Goal: Find specific page/section: Find specific page/section

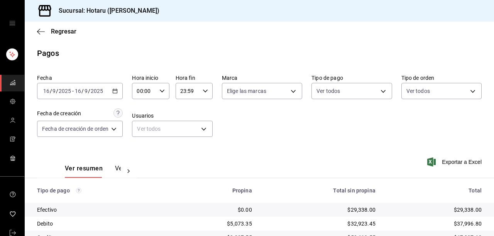
click at [42, 30] on icon "button" at bounding box center [41, 31] width 8 height 7
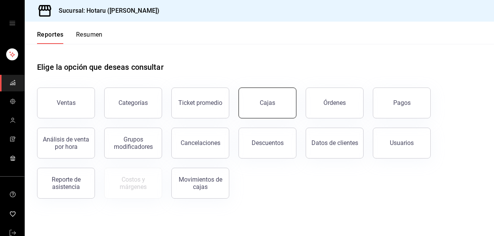
click at [265, 96] on link "Cajas" at bounding box center [267, 103] width 58 height 31
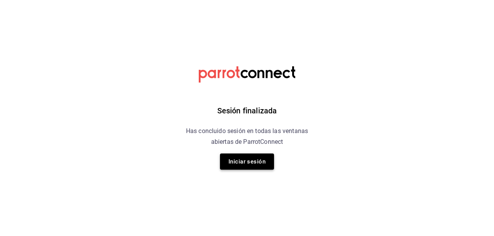
click at [248, 162] on button "Iniciar sesión" at bounding box center [247, 161] width 54 height 16
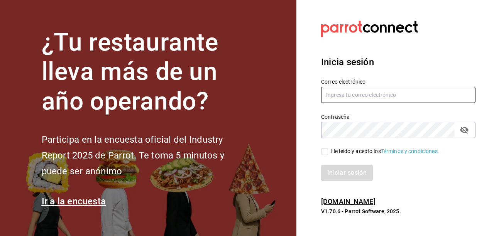
type input "hotaru@grupocosteno.com"
click at [322, 151] on input "He leído y acepto los Términos y condiciones." at bounding box center [324, 151] width 7 height 7
checkbox input "true"
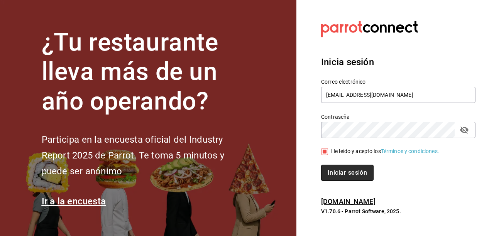
click at [344, 175] on button "Iniciar sesión" at bounding box center [347, 173] width 52 height 16
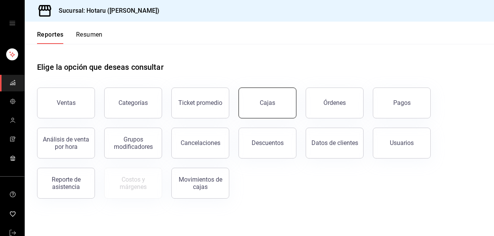
click at [273, 99] on div "Cajas" at bounding box center [267, 102] width 16 height 9
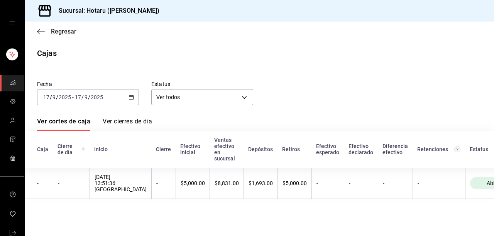
click at [37, 32] on icon "button" at bounding box center [41, 31] width 8 height 7
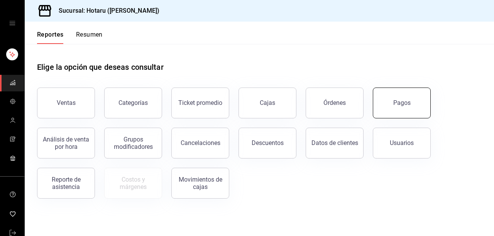
drag, startPoint x: 381, startPoint y: 109, endPoint x: 381, endPoint y: 105, distance: 4.6
click at [381, 109] on button "Pagos" at bounding box center [401, 103] width 58 height 31
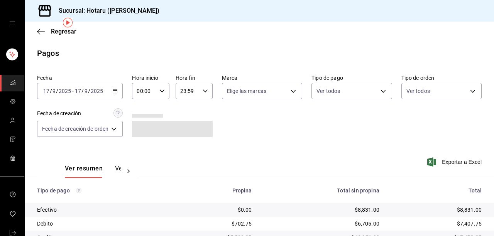
scroll to position [132, 0]
